Goal: Check status: Check status

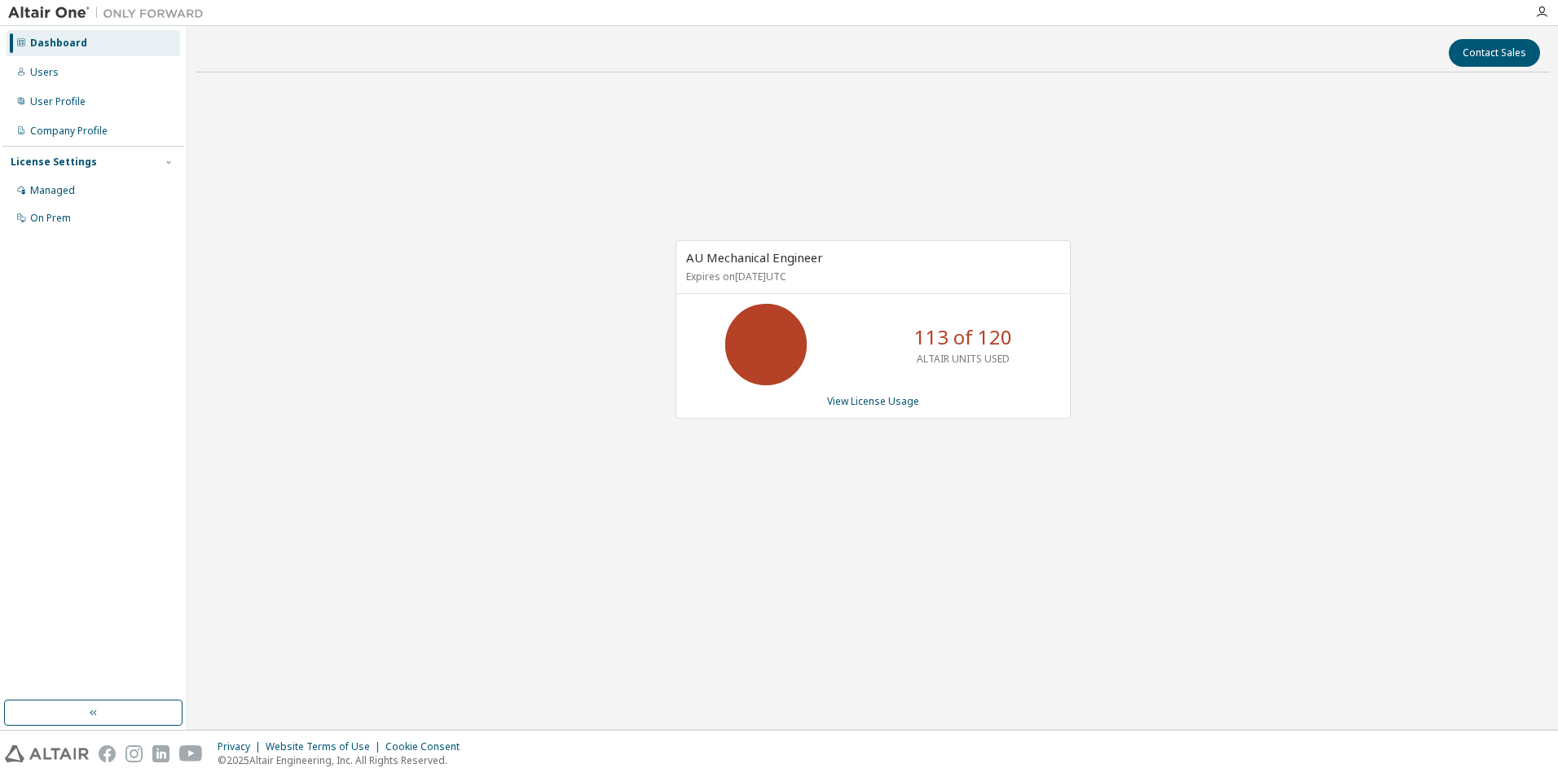
click at [782, 115] on div "AU Mechanical Engineer Expires on [DATE] UTC 113 of 120 ALTAIR UNITS USED View …" at bounding box center [873, 338] width 1354 height 505
